Goal: Complete application form

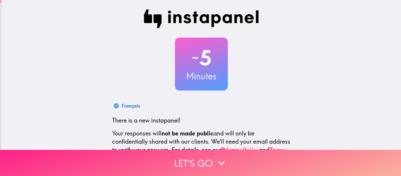
click at [221, 157] on icon "button" at bounding box center [221, 163] width 13 height 13
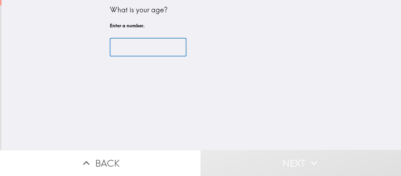
click at [132, 49] on input "number" at bounding box center [148, 47] width 77 height 18
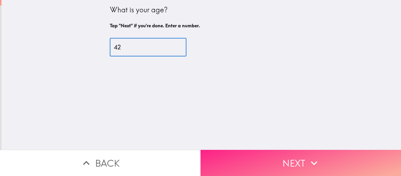
type input "42"
click at [300, 161] on button "Next" at bounding box center [301, 163] width 201 height 26
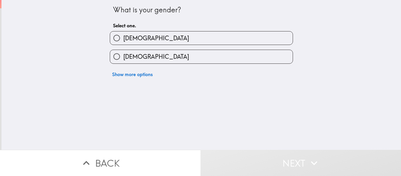
click at [179, 43] on label "[DEMOGRAPHIC_DATA]" at bounding box center [201, 37] width 183 height 13
click at [123, 43] on input "[DEMOGRAPHIC_DATA]" at bounding box center [116, 37] width 13 height 13
radio input "true"
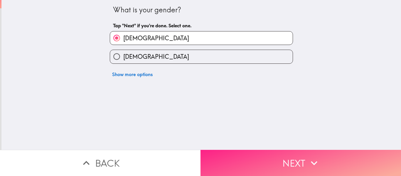
click at [295, 152] on button "Next" at bounding box center [301, 163] width 201 height 26
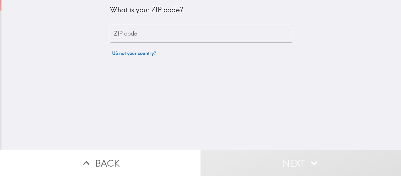
click at [154, 33] on input "ZIP code" at bounding box center [201, 34] width 183 height 18
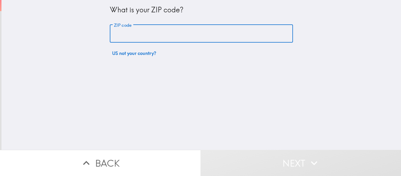
type input "06514"
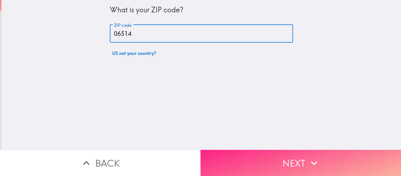
click at [274, 158] on button "Next" at bounding box center [301, 163] width 201 height 26
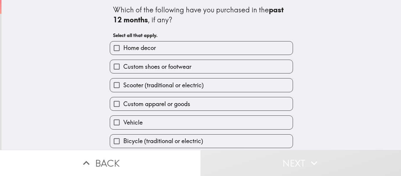
click at [164, 48] on label "Home decor" at bounding box center [201, 47] width 183 height 13
click at [123, 48] on input "Home decor" at bounding box center [116, 47] width 13 height 13
checkbox input "true"
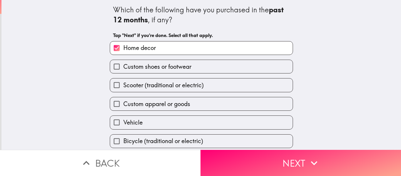
click at [182, 68] on span "Custom shoes or footwear" at bounding box center [157, 67] width 68 height 8
click at [123, 68] on input "Custom shoes or footwear" at bounding box center [116, 66] width 13 height 13
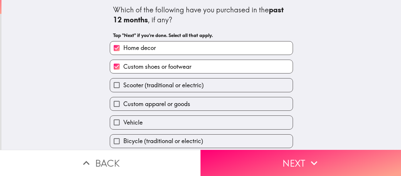
click at [173, 69] on span "Custom shoes or footwear" at bounding box center [157, 67] width 68 height 8
click at [123, 69] on input "Custom shoes or footwear" at bounding box center [116, 66] width 13 height 13
checkbox input "false"
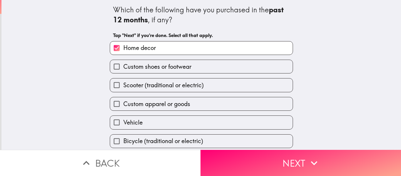
click at [174, 122] on label "Vehicle" at bounding box center [201, 122] width 183 height 13
click at [123, 122] on input "Vehicle" at bounding box center [116, 122] width 13 height 13
checkbox input "true"
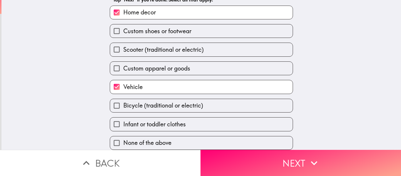
scroll to position [40, 0]
click at [191, 122] on label "Infant or toddler clothes" at bounding box center [201, 123] width 183 height 13
click at [123, 122] on input "Infant or toddler clothes" at bounding box center [116, 123] width 13 height 13
checkbox input "true"
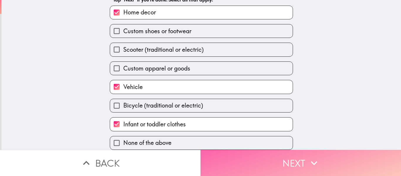
click at [272, 155] on button "Next" at bounding box center [301, 163] width 201 height 26
